Goal: Find specific page/section: Find specific page/section

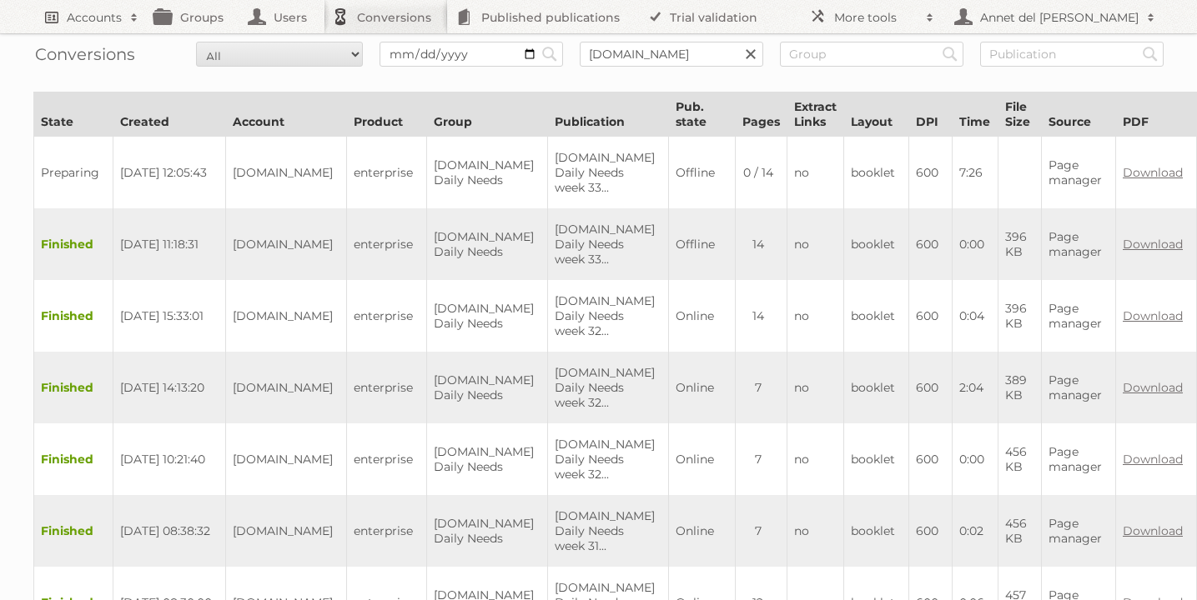
click at [95, 17] on h2 "Accounts" at bounding box center [94, 17] width 55 height 17
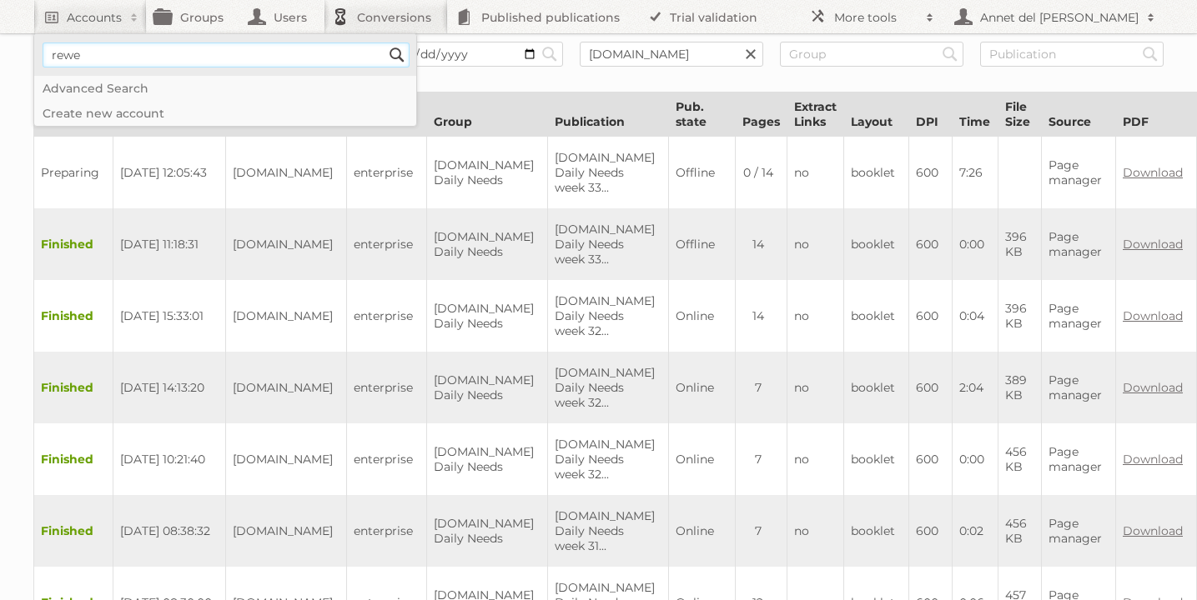
type input"] "rewe"
click at [413, 50] on li "rewe Search" at bounding box center [225, 55] width 382 height 42
click at [403, 50] on input "Search" at bounding box center [396, 55] width 25 height 25
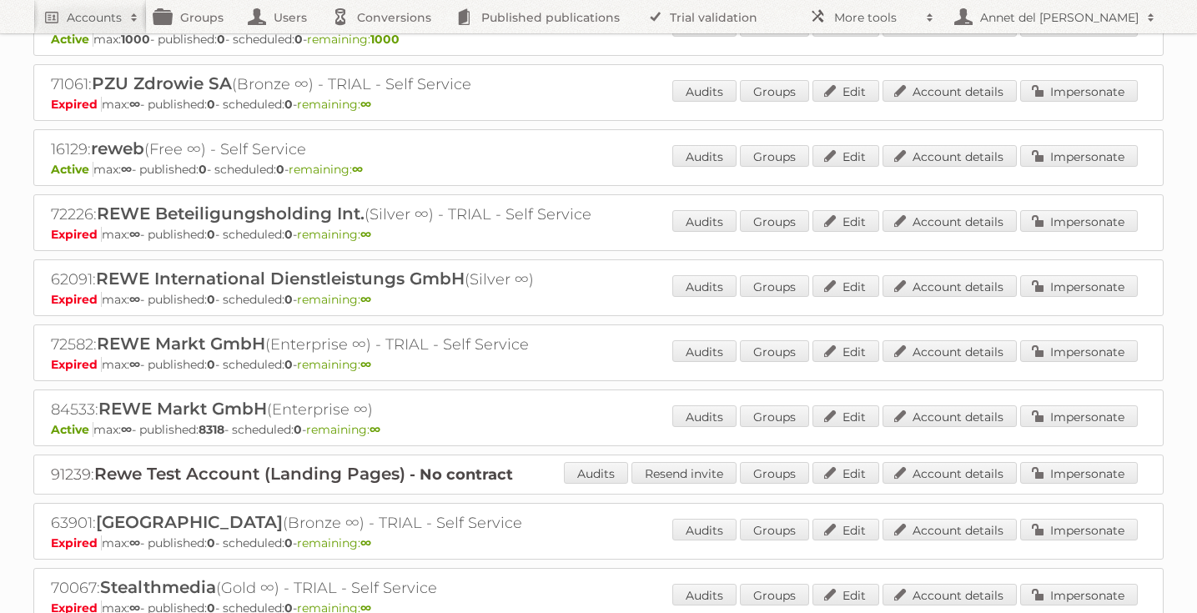
scroll to position [1521, 0]
click at [922, 409] on link "Account details" at bounding box center [949, 415] width 134 height 22
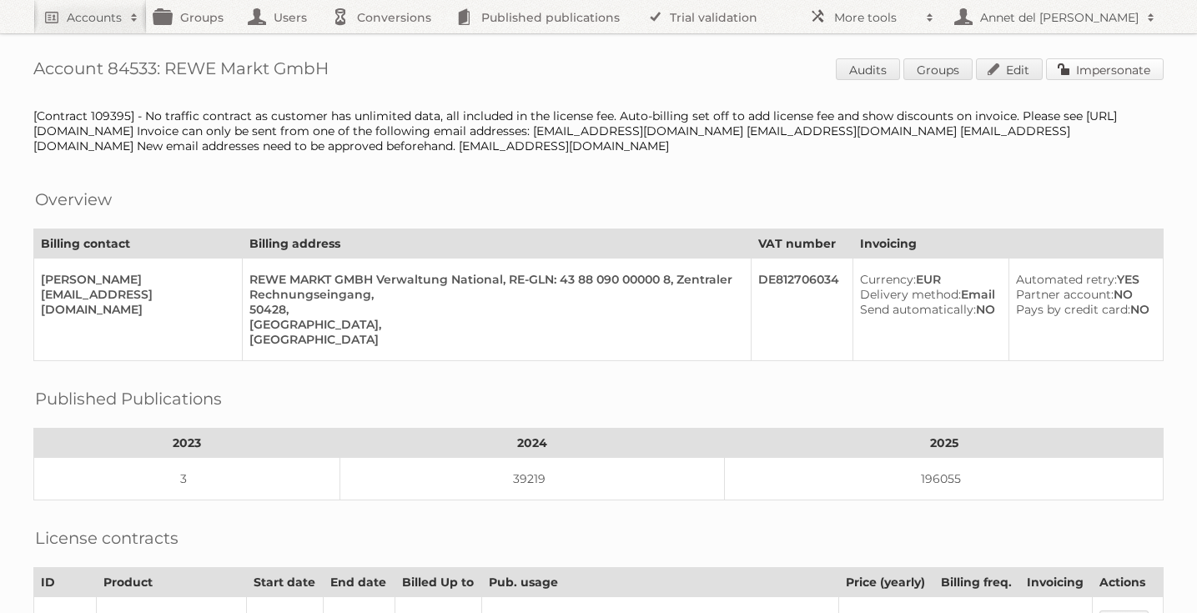
click at [1095, 69] on link "Impersonate" at bounding box center [1105, 69] width 118 height 22
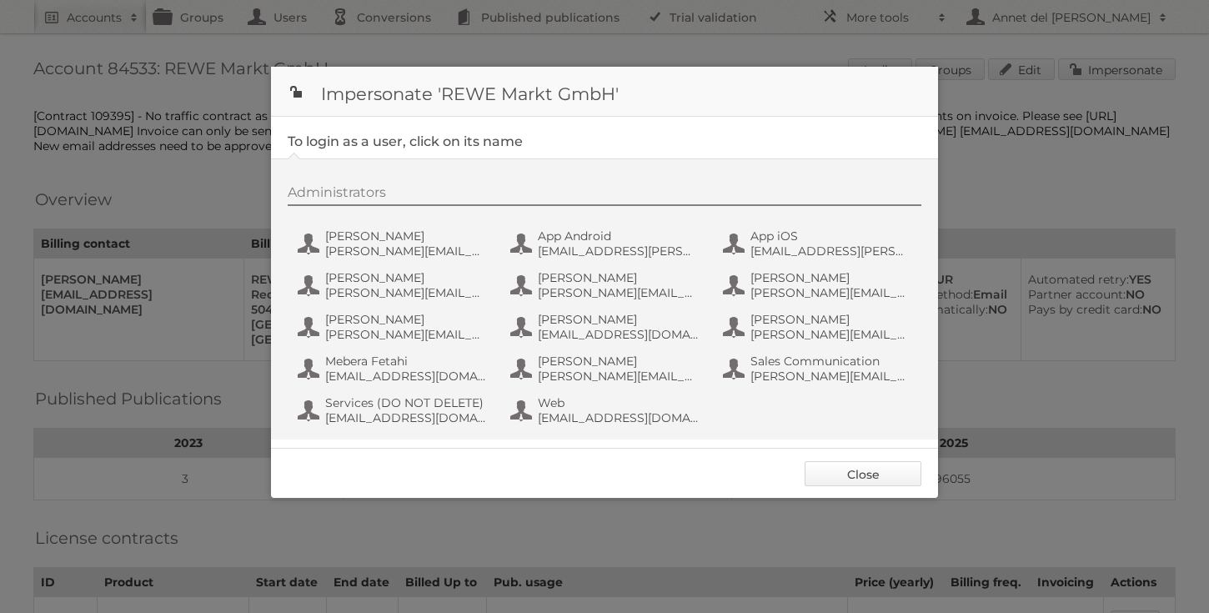
click at [848, 478] on link "Close" at bounding box center [863, 473] width 117 height 25
